Goal: Check status

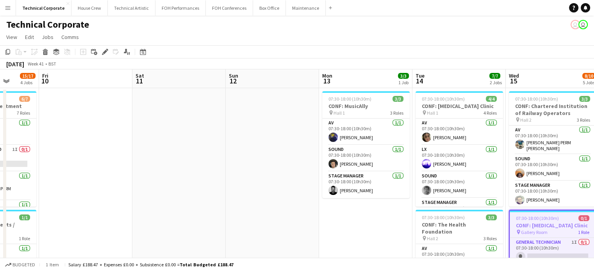
drag, startPoint x: 56, startPoint y: 158, endPoint x: 279, endPoint y: 178, distance: 224.5
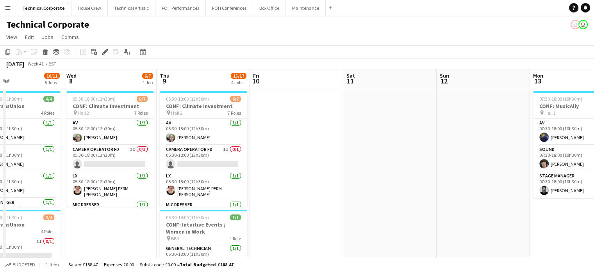
drag, startPoint x: 136, startPoint y: 155, endPoint x: 337, endPoint y: 158, distance: 201.4
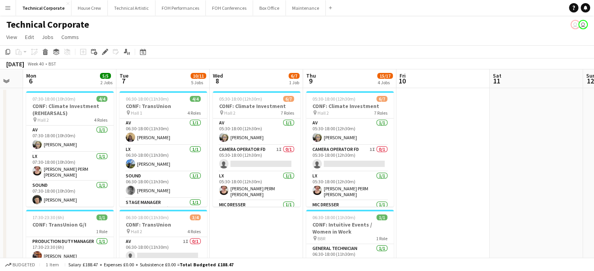
scroll to position [0, 163]
drag, startPoint x: 354, startPoint y: 161, endPoint x: 428, endPoint y: 161, distance: 73.4
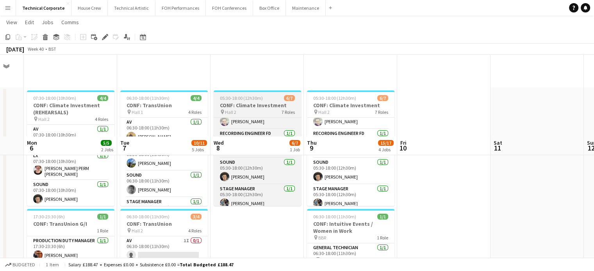
scroll to position [117, 0]
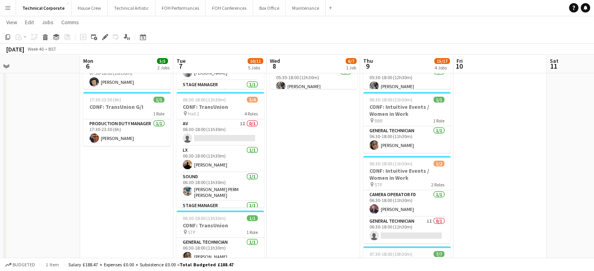
drag, startPoint x: 269, startPoint y: 175, endPoint x: 463, endPoint y: 182, distance: 194.1
click at [463, 182] on app-calendar-viewport "Sat 4 Sun 5 Mon 6 5/5 2 Jobs Tue 7 10/11 5 Jobs Wed 8 6/7 1 Job Thu 9 15/17 4 J…" at bounding box center [297, 164] width 594 height 503
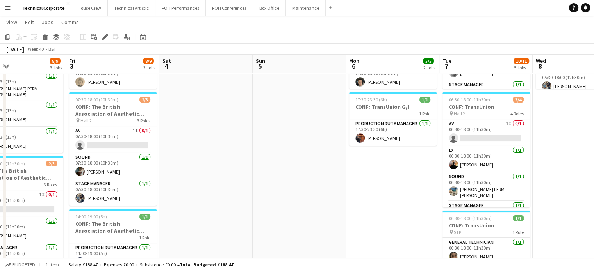
drag, startPoint x: 176, startPoint y: 200, endPoint x: 347, endPoint y: 197, distance: 170.2
click at [347, 197] on app-calendar-viewport "Tue 30 Wed 1 9/9 4 Jobs Thu 2 8/9 3 Jobs Fri 3 8/9 3 Jobs Sat 4 Sun 5 Mon 6 5/5…" at bounding box center [297, 164] width 594 height 503
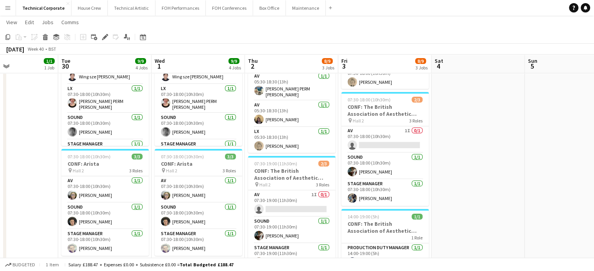
scroll to position [0, 221]
drag, startPoint x: 275, startPoint y: 181, endPoint x: 431, endPoint y: 192, distance: 156.1
click at [431, 192] on app-calendar-viewport "Sat 27 Sun 28 Mon 29 1/1 1 Job Tue 30 9/9 4 Jobs Wed 1 9/9 4 Jobs Thu 2 8/9 3 J…" at bounding box center [297, 164] width 594 height 503
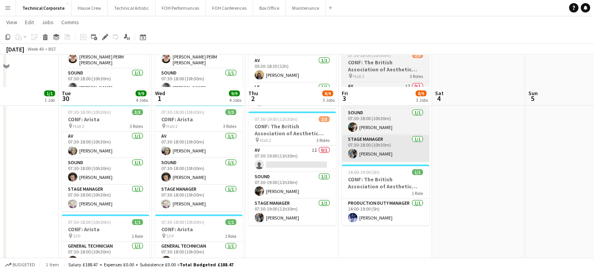
scroll to position [195, 0]
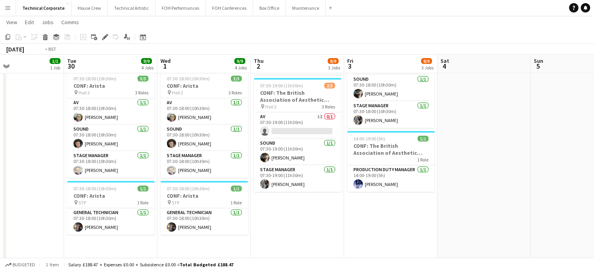
drag, startPoint x: 297, startPoint y: 205, endPoint x: 490, endPoint y: 216, distance: 193.9
click at [490, 216] on app-calendar-viewport "Sat 27 Sun 28 Mon 29 1/1 1 Job Tue 30 9/9 4 Jobs Wed 1 9/9 4 Jobs Thu 2 8/9 3 J…" at bounding box center [297, 86] width 594 height 503
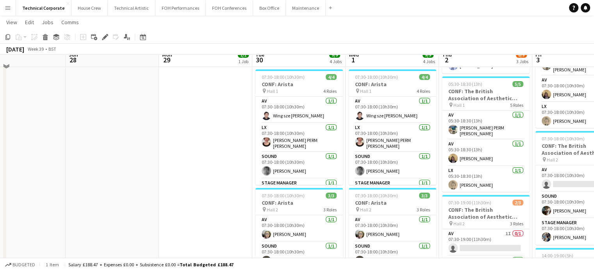
scroll to position [0, 0]
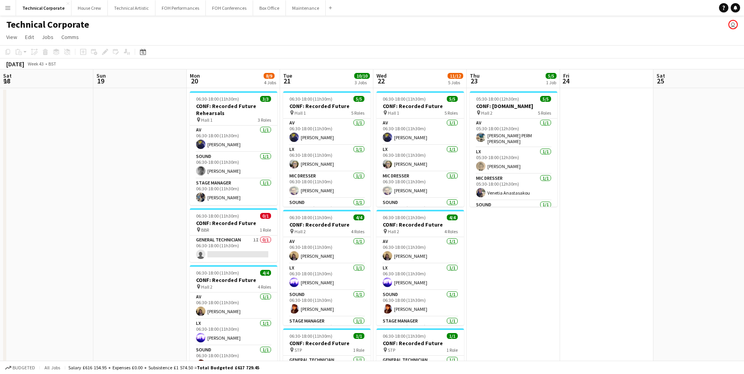
scroll to position [0, 269]
